Goal: Information Seeking & Learning: Check status

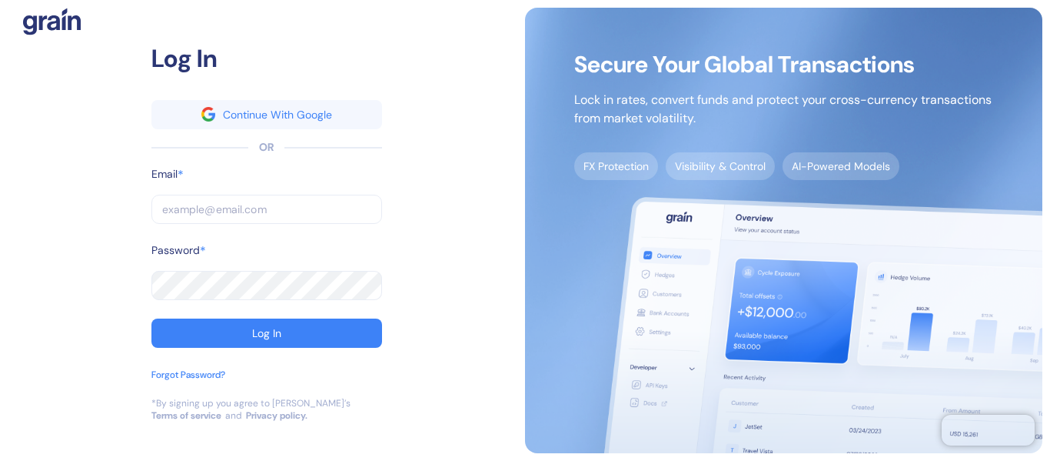
click at [207, 210] on input "text" at bounding box center [266, 209] width 231 height 29
paste input "[EMAIL_ADDRESS][DOMAIN_NAME]"
type input "[EMAIL_ADDRESS][DOMAIN_NAME]"
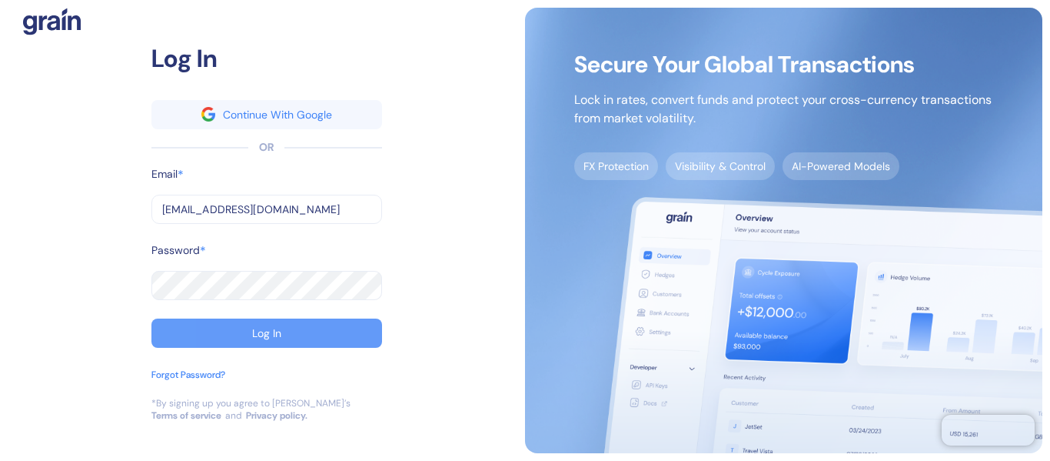
click at [250, 321] on button "Log In" at bounding box center [266, 332] width 231 height 29
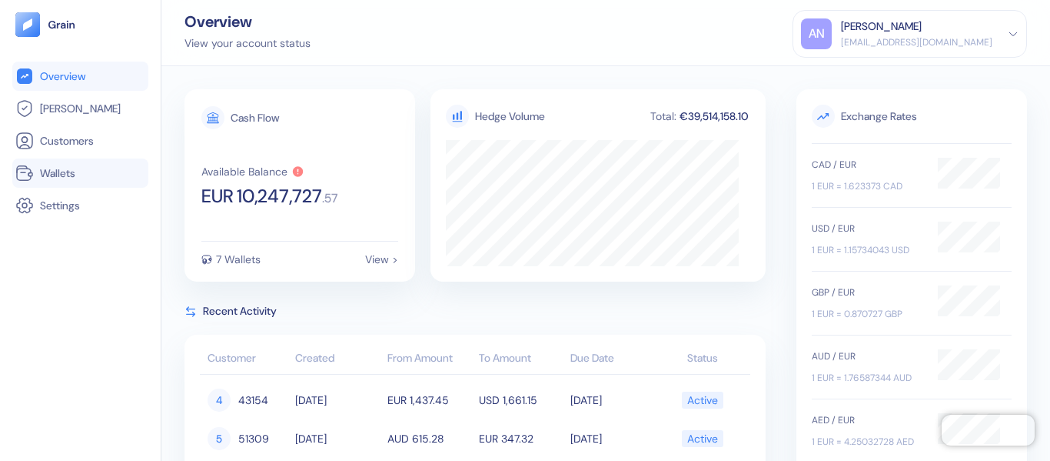
click at [67, 176] on span "Wallets" at bounding box center [57, 172] width 35 height 15
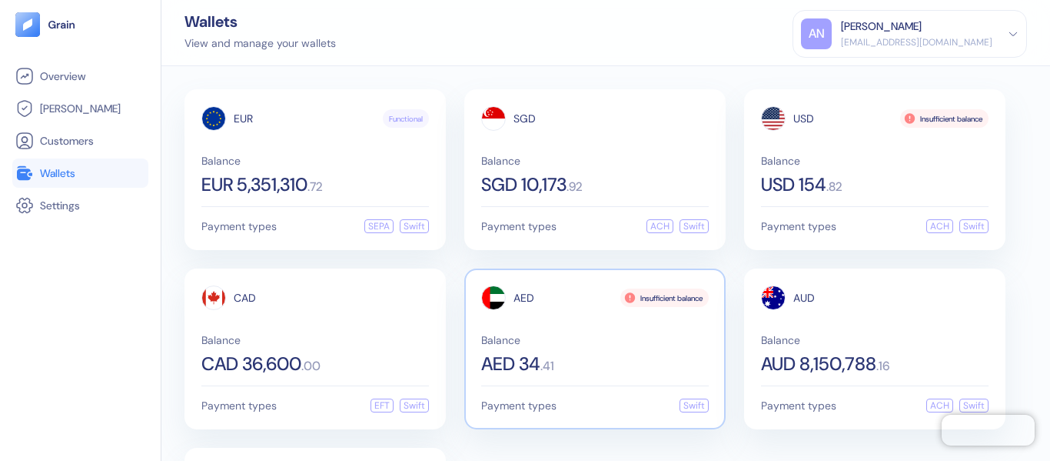
click at [617, 334] on span "Balance" at bounding box center [595, 339] width 228 height 11
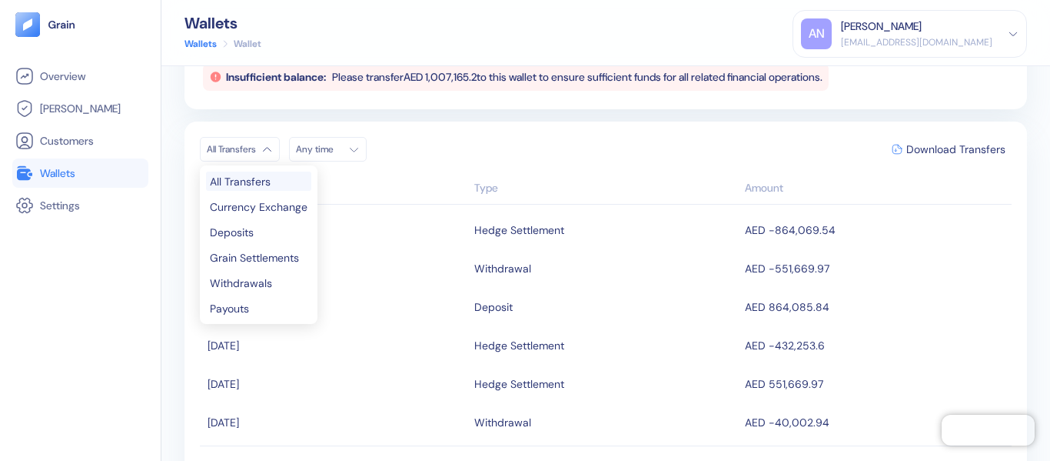
click at [268, 146] on html "Pingdom Check: App Online Overview [PERSON_NAME] Customers Wallets Settings Wal…" at bounding box center [525, 230] width 1050 height 461
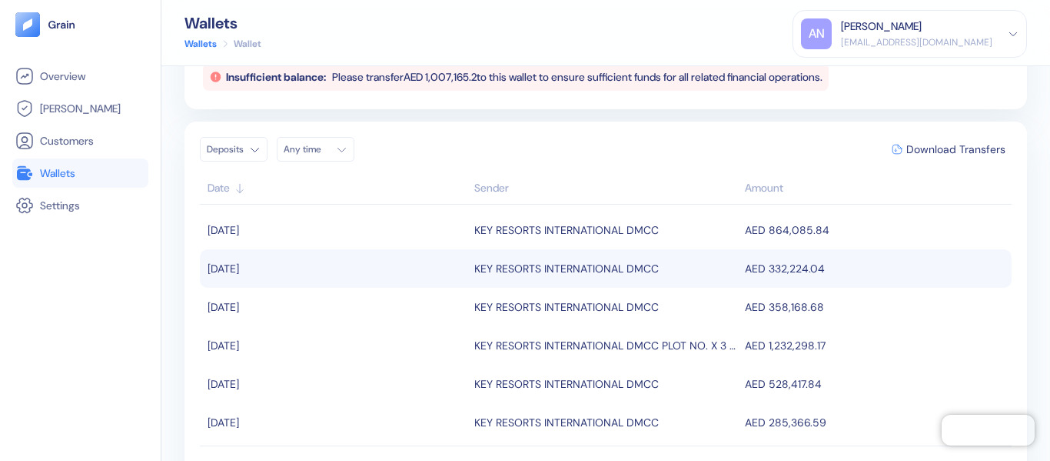
click at [780, 266] on td "AED 332,224.04" at bounding box center [876, 268] width 271 height 38
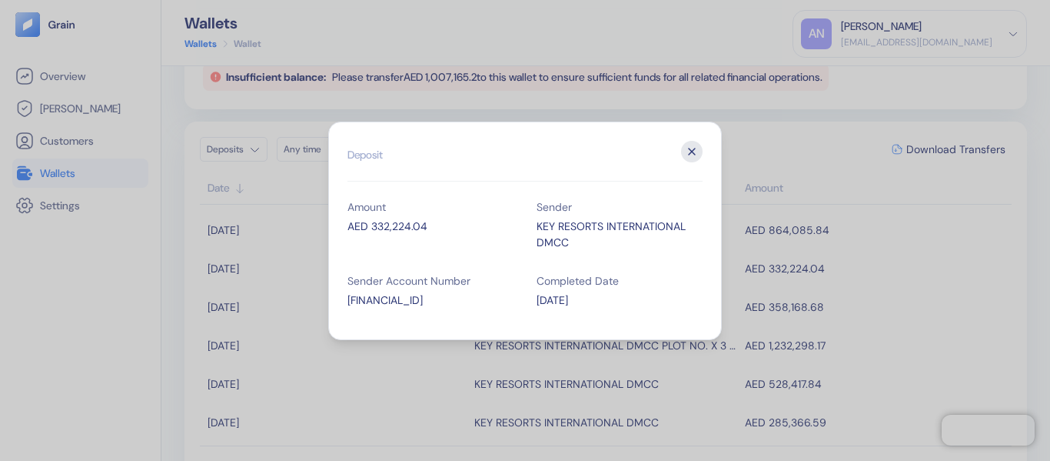
click at [697, 149] on icon "button" at bounding box center [692, 152] width 22 height 22
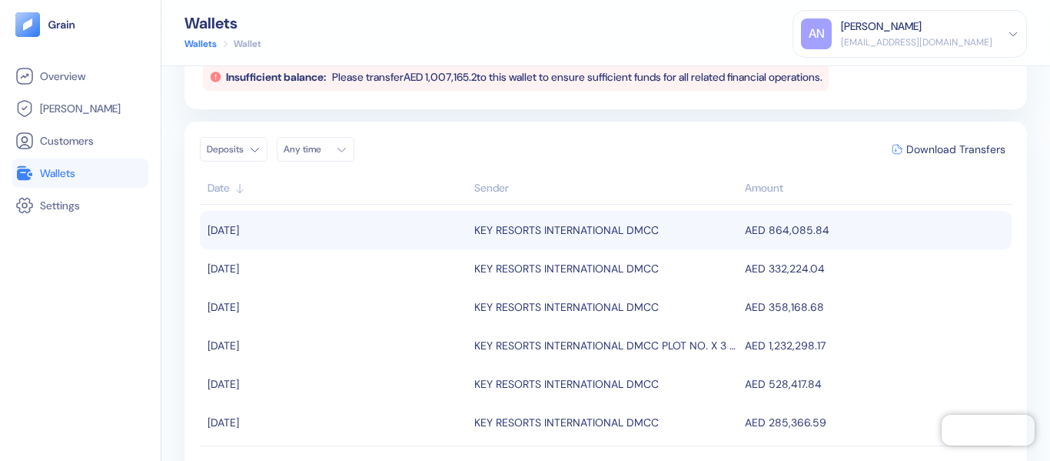
click at [809, 231] on td "AED 864,085.84" at bounding box center [876, 230] width 271 height 38
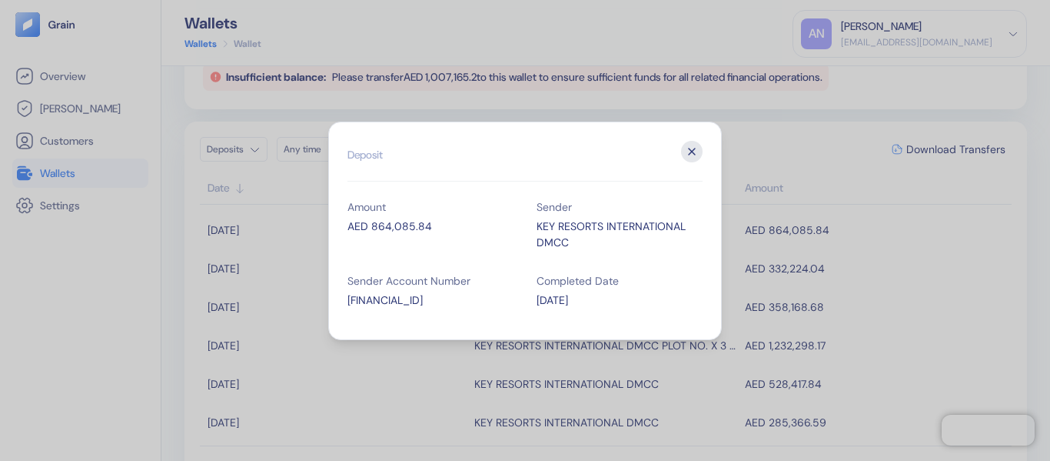
click at [684, 151] on icon "button" at bounding box center [692, 152] width 22 height 22
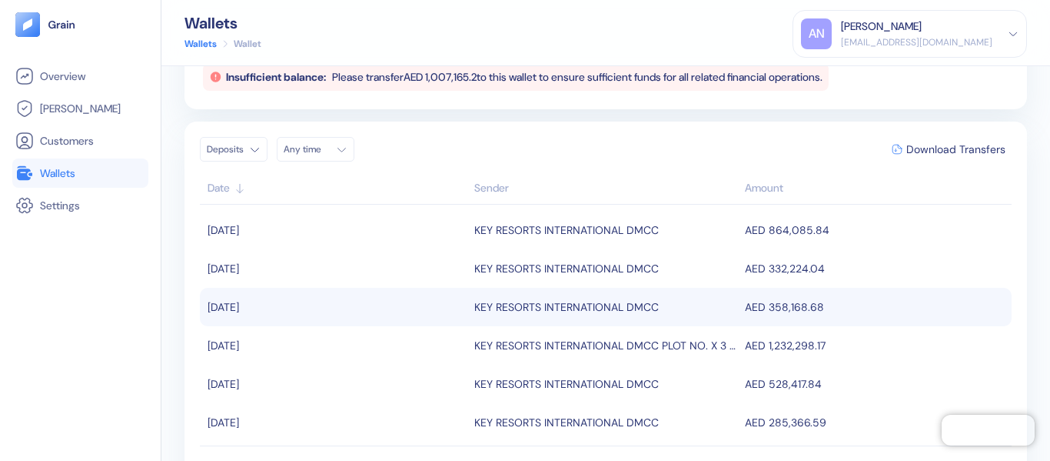
click at [744, 318] on td "AED 358,168.68" at bounding box center [876, 307] width 271 height 38
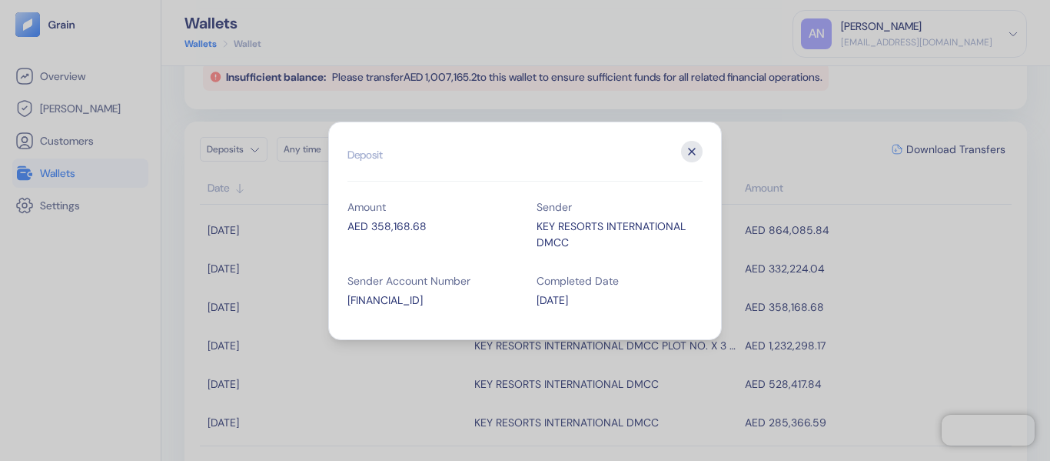
click at [687, 141] on button "Close" at bounding box center [692, 152] width 22 height 22
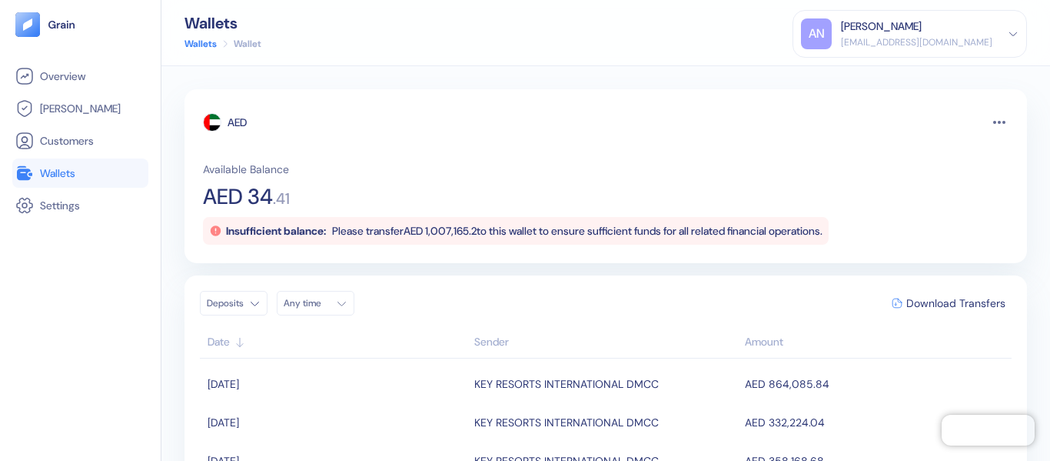
click at [212, 48] on link "Wallets" at bounding box center [201, 44] width 32 height 14
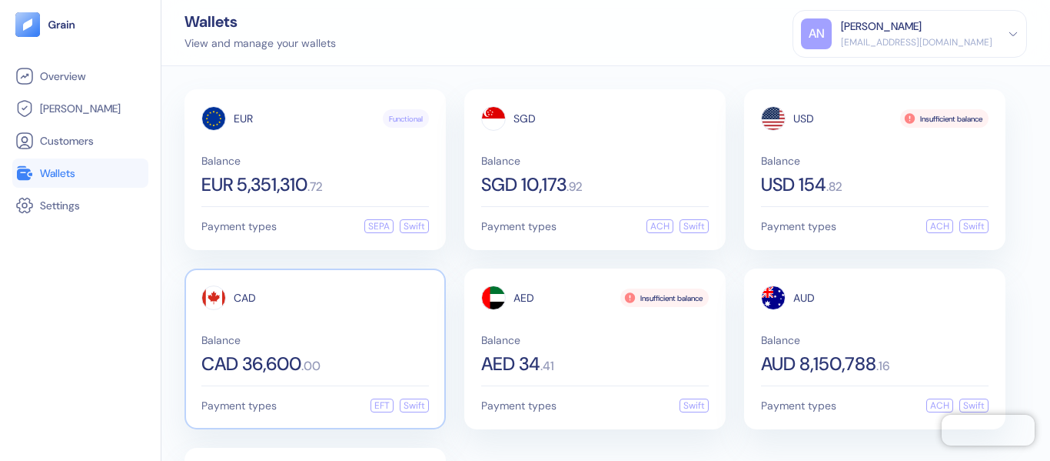
click at [332, 322] on div "CAD Balance CAD 36,600 . 00" at bounding box center [315, 329] width 228 height 88
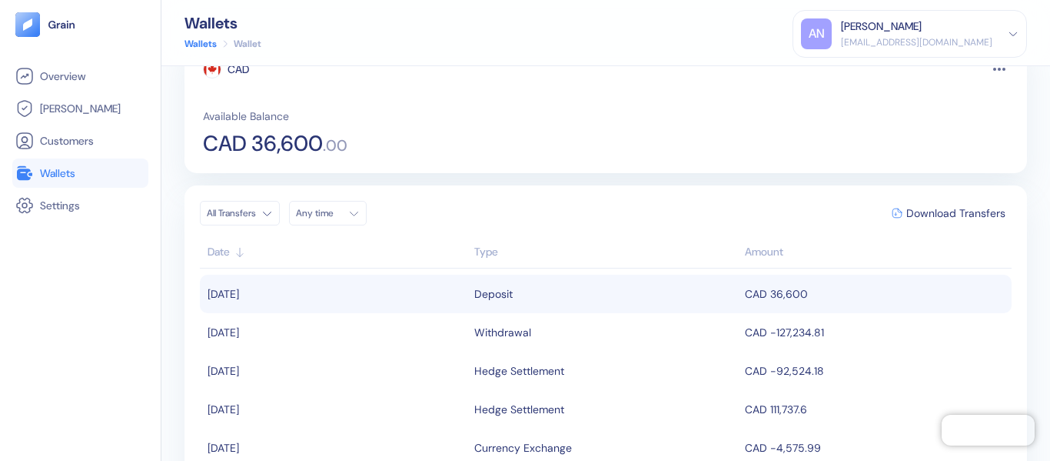
scroll to position [77, 0]
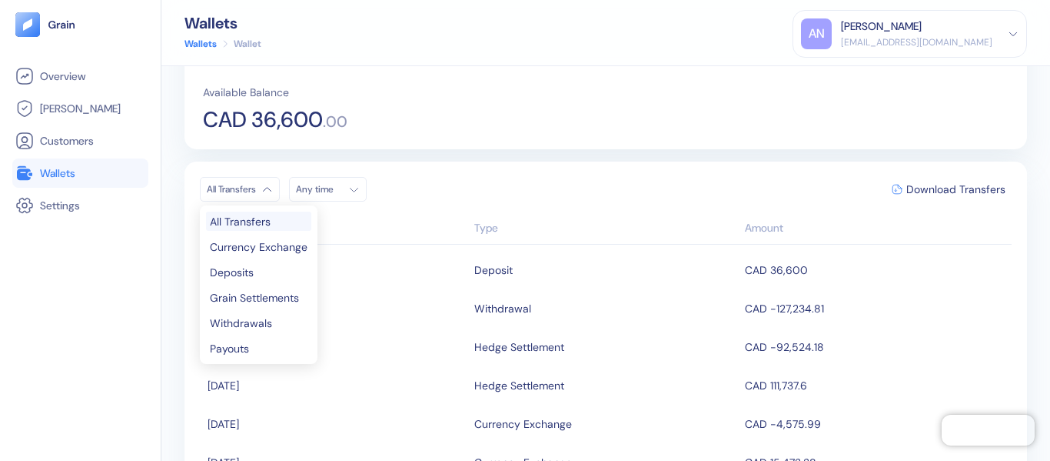
click at [269, 194] on html "Pingdom Check: App Online Overview [PERSON_NAME] Customers Wallets Settings Wal…" at bounding box center [525, 230] width 1050 height 461
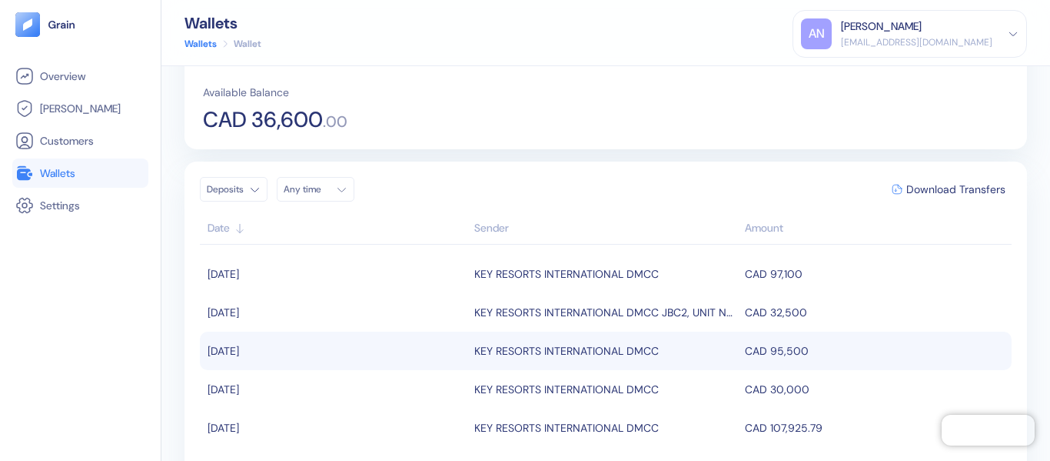
scroll to position [0, 0]
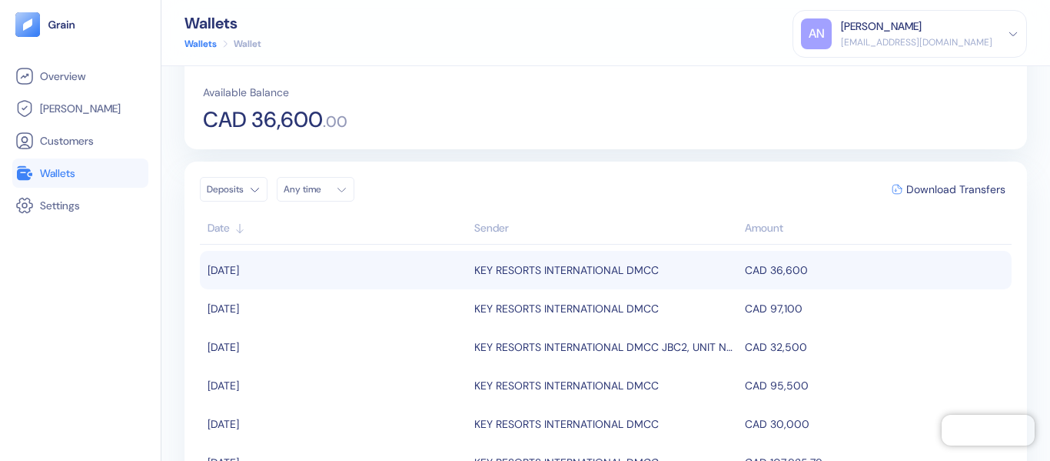
click at [780, 274] on td "CAD 36,600" at bounding box center [876, 270] width 271 height 38
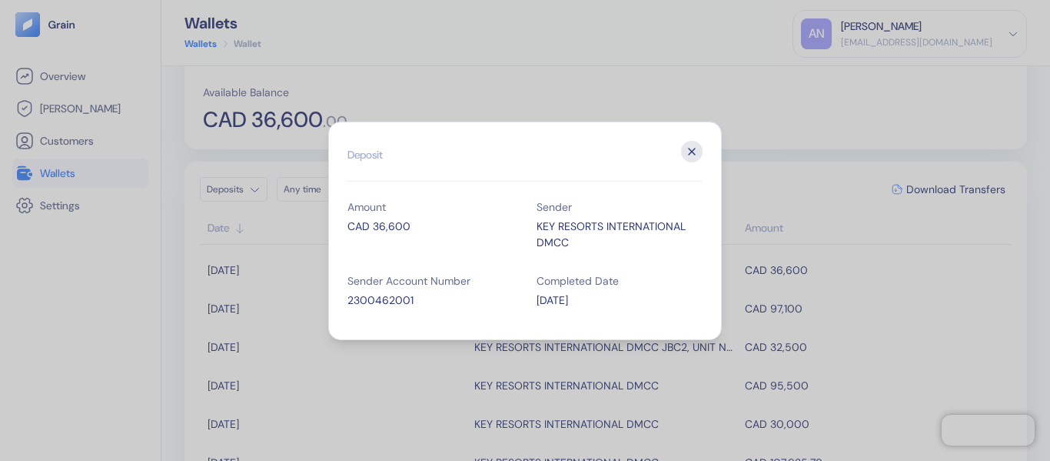
click at [697, 151] on icon "button" at bounding box center [692, 152] width 22 height 22
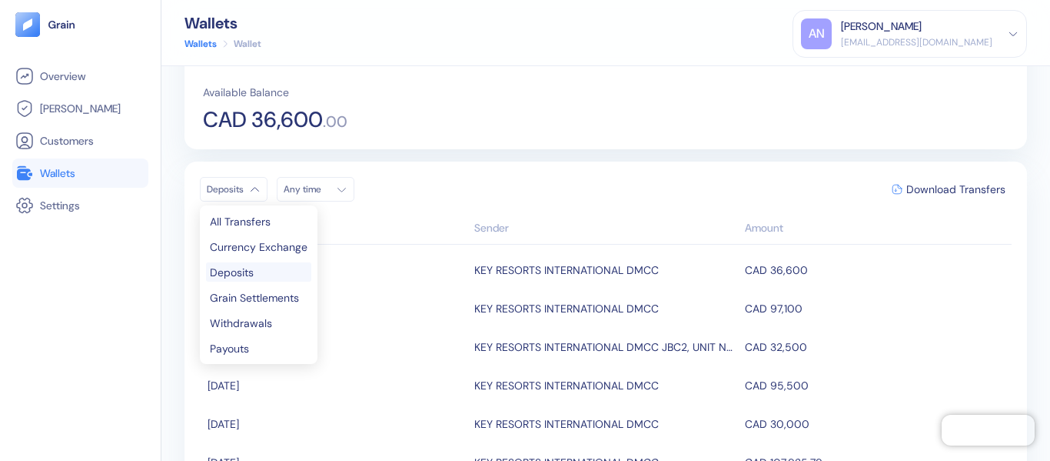
click at [243, 190] on html "Pingdom Check: App Online Overview [PERSON_NAME] Customers Wallets Settings Wal…" at bounding box center [525, 230] width 1050 height 461
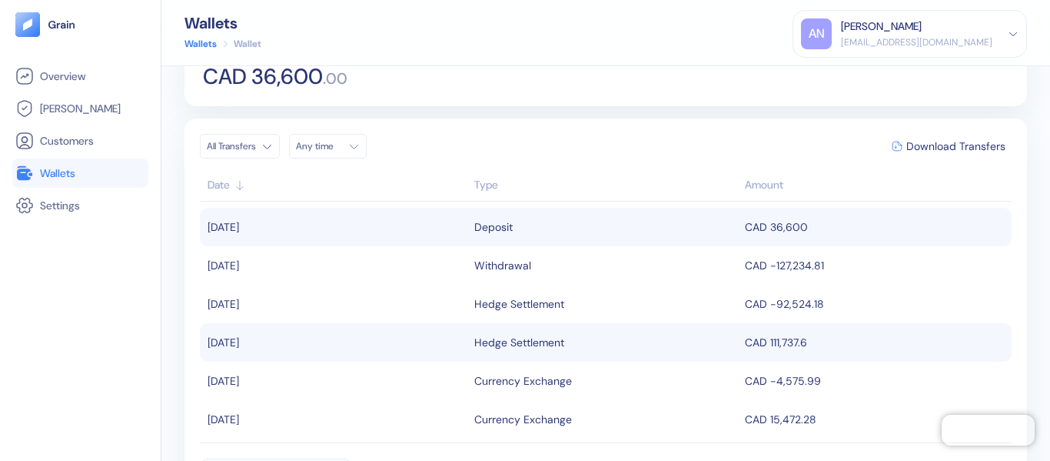
scroll to position [85, 0]
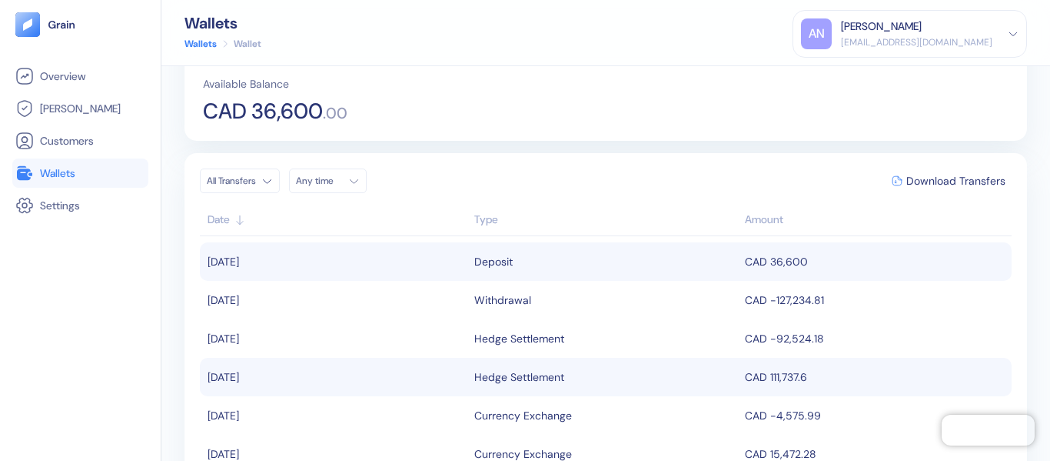
click at [207, 45] on link "Wallets" at bounding box center [201, 44] width 32 height 14
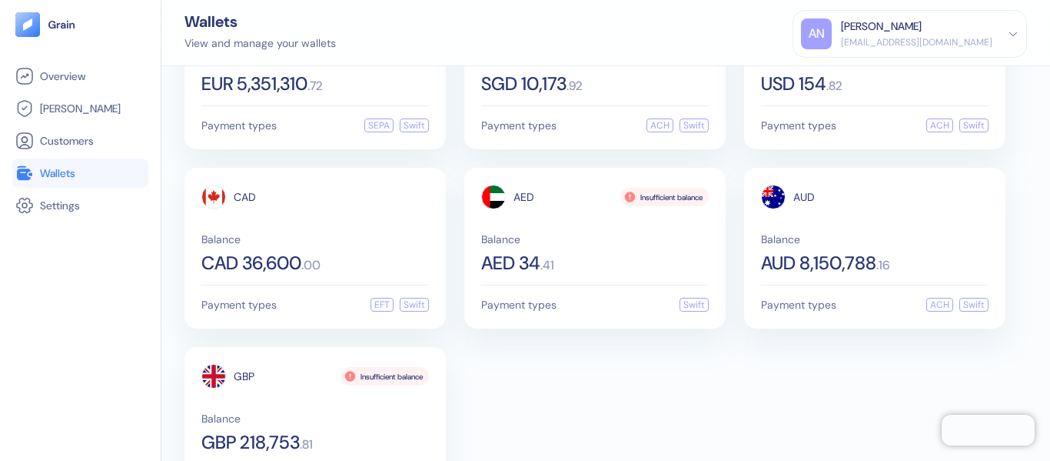
scroll to position [154, 0]
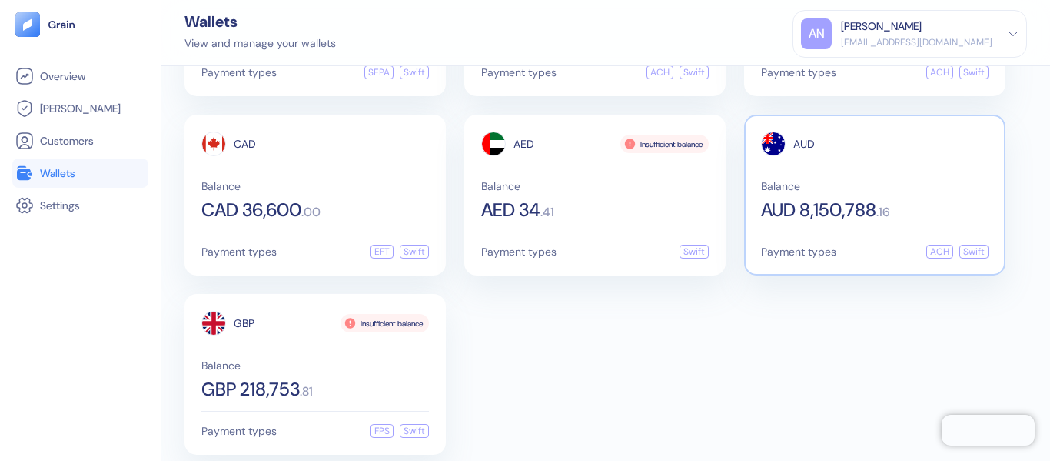
click at [837, 181] on span "Balance" at bounding box center [875, 186] width 228 height 11
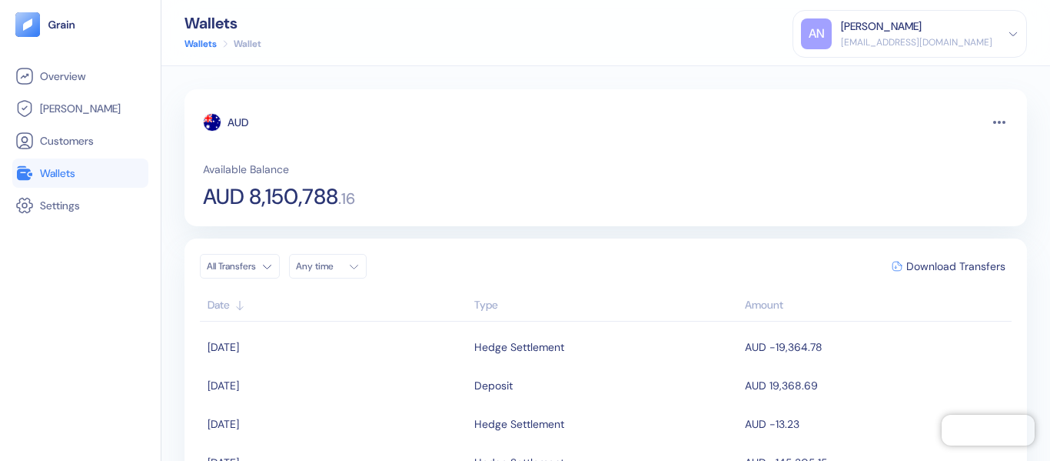
click at [268, 270] on html "Pingdom Check: App Online Overview [PERSON_NAME] Customers Wallets Settings Wal…" at bounding box center [525, 230] width 1050 height 461
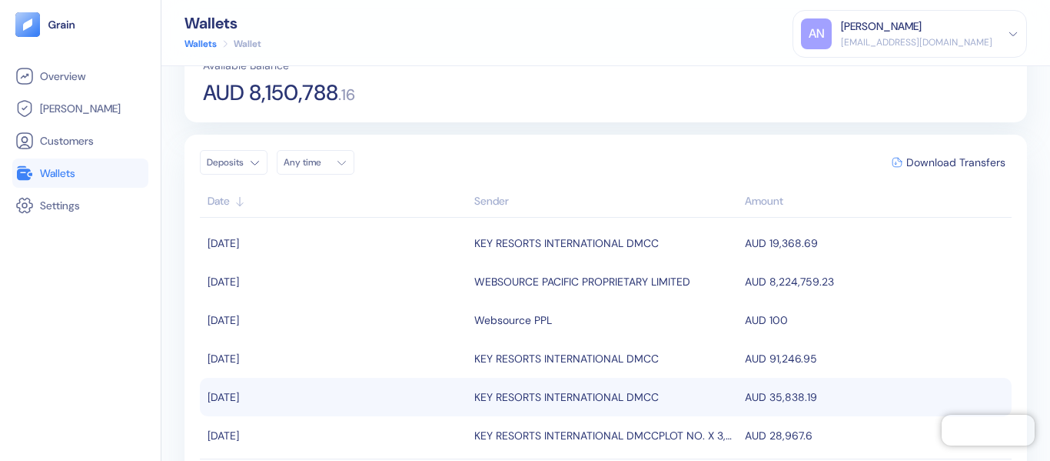
scroll to position [77, 0]
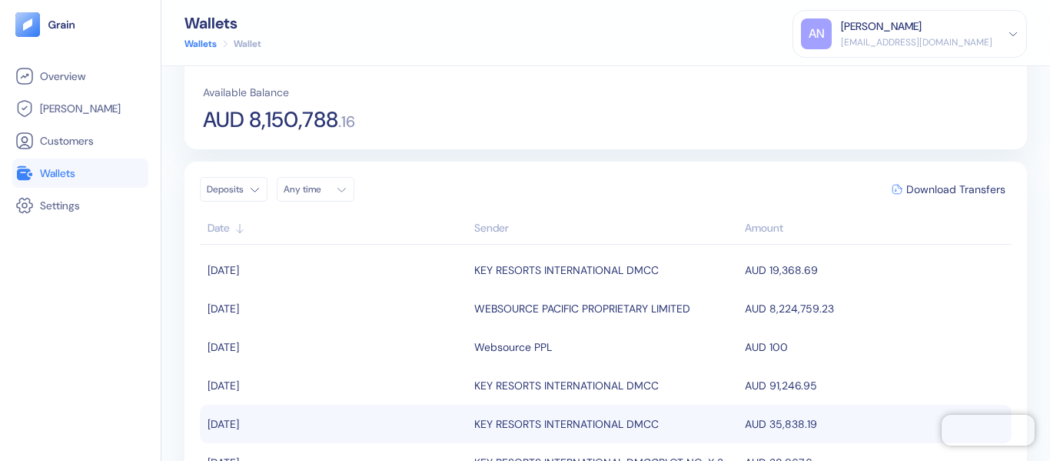
click at [255, 191] on html "Pingdom Check: App Online Overview [PERSON_NAME] Customers Wallets Settings Wal…" at bounding box center [525, 230] width 1050 height 461
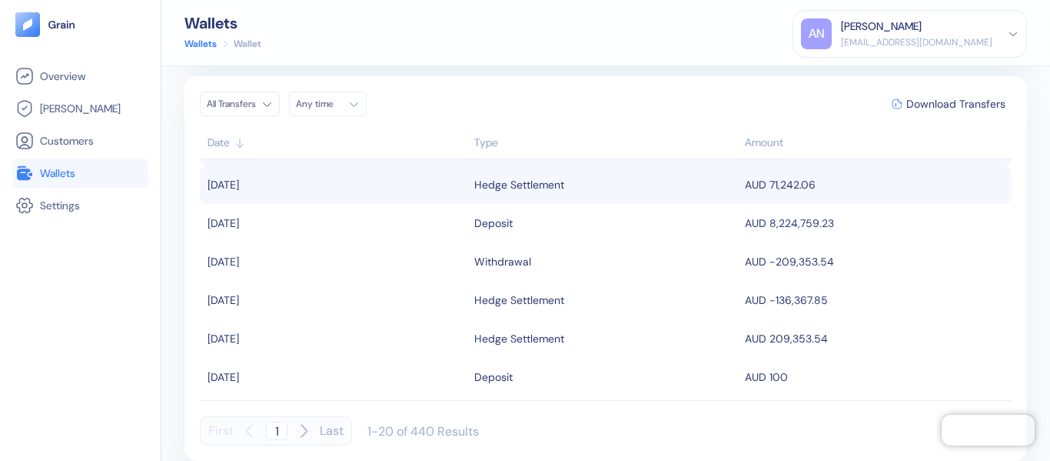
scroll to position [231, 0]
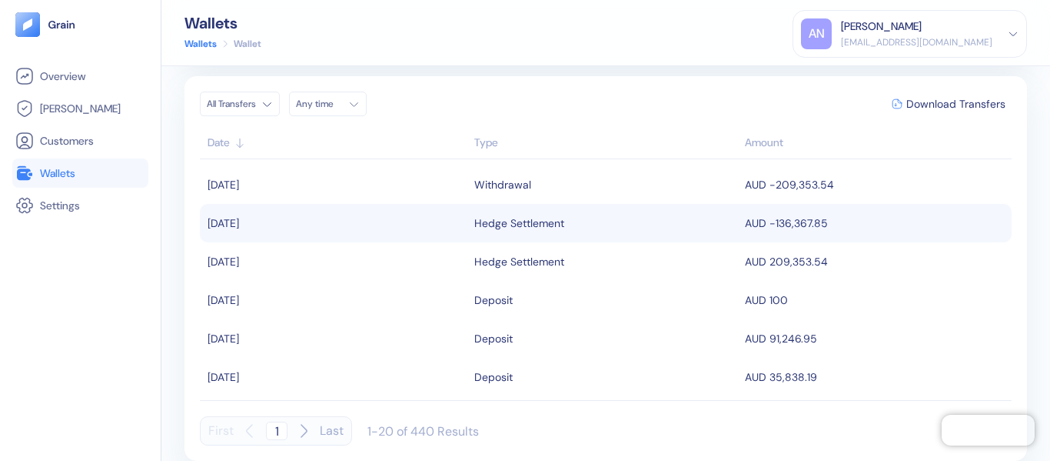
click at [574, 225] on div "Hedge Settlement" at bounding box center [605, 223] width 263 height 26
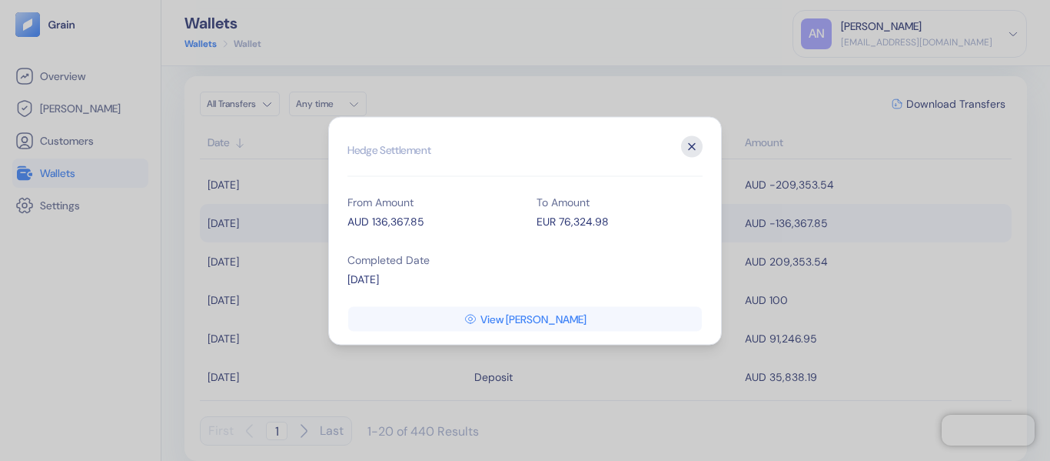
click at [694, 148] on icon "button" at bounding box center [692, 146] width 22 height 22
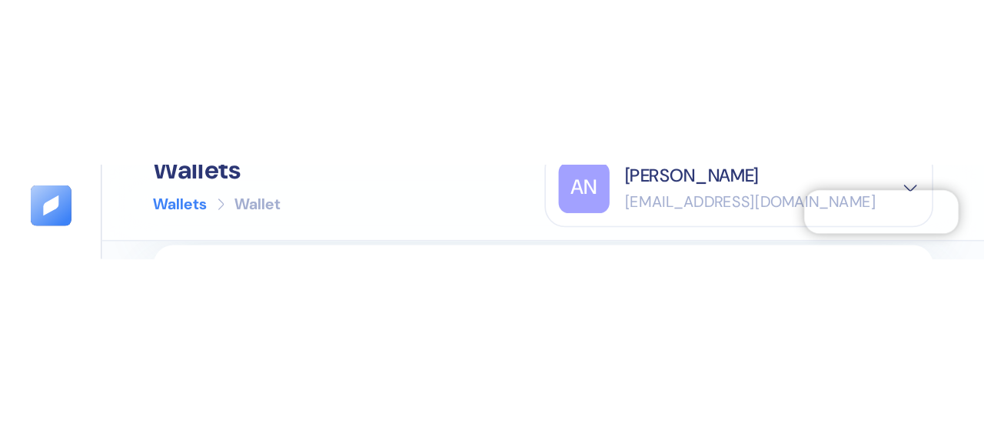
scroll to position [162, 0]
